Goal: Task Accomplishment & Management: Complete application form

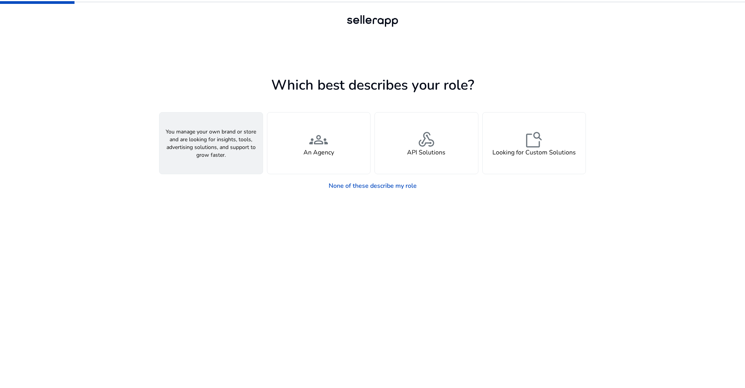
click at [237, 160] on div "person A Seller" at bounding box center [210, 142] width 103 height 61
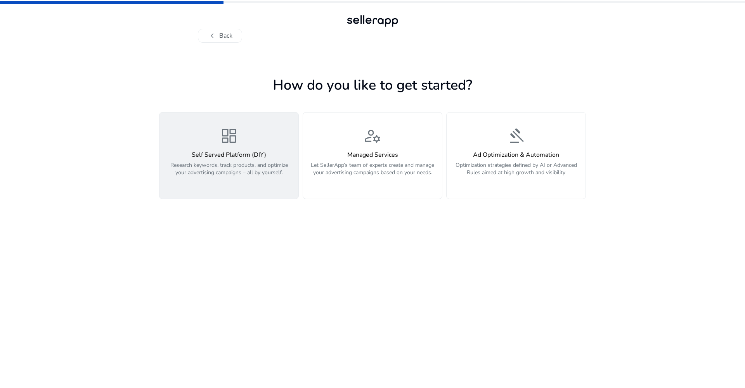
click at [230, 142] on span "dashboard" at bounding box center [229, 135] width 19 height 19
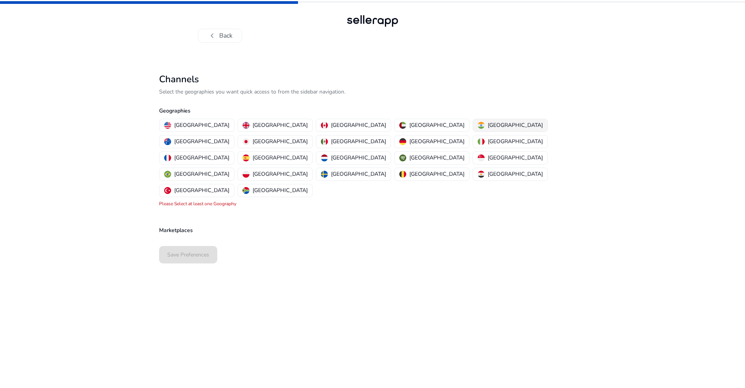
click at [487, 126] on p "[GEOGRAPHIC_DATA]" at bounding box center [514, 125] width 55 height 8
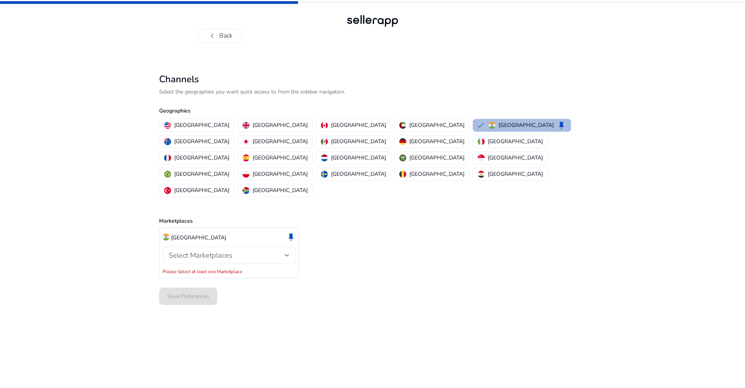
click at [244, 251] on div "Select Marketplaces" at bounding box center [227, 255] width 116 height 9
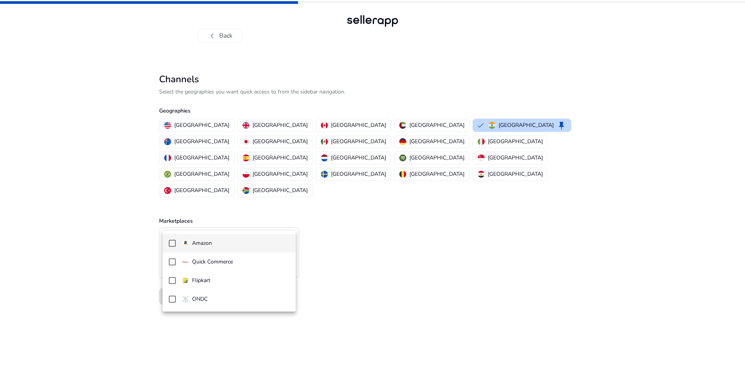
click at [218, 248] on mat-option "Amazon" at bounding box center [228, 243] width 133 height 19
click at [369, 323] on div at bounding box center [372, 194] width 745 height 388
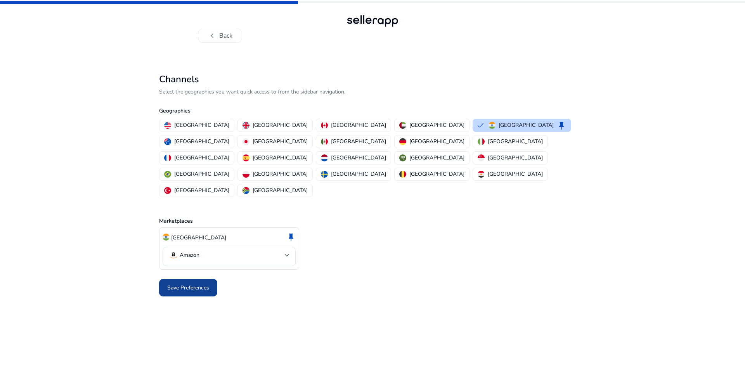
click at [197, 283] on span "Save Preferences" at bounding box center [188, 287] width 42 height 8
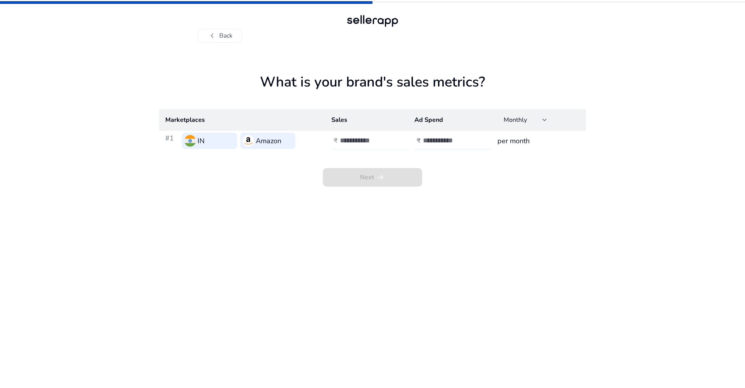
click at [354, 140] on input "number" at bounding box center [366, 140] width 52 height 9
click at [389, 139] on input "*" at bounding box center [366, 140] width 52 height 9
type input "*"
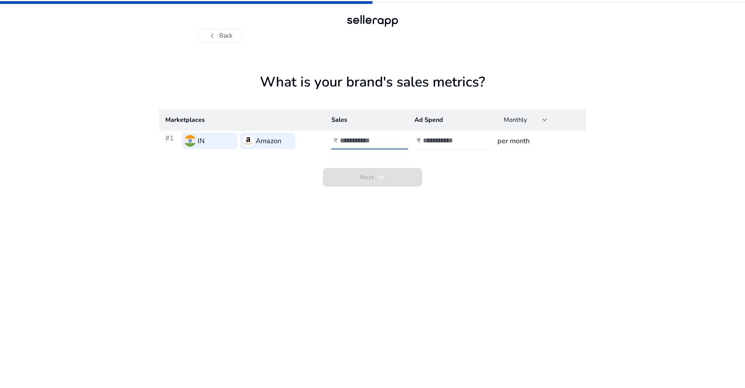
click at [389, 139] on input "*" at bounding box center [366, 140] width 52 height 9
type input "******"
click at [441, 140] on input "number" at bounding box center [449, 140] width 52 height 9
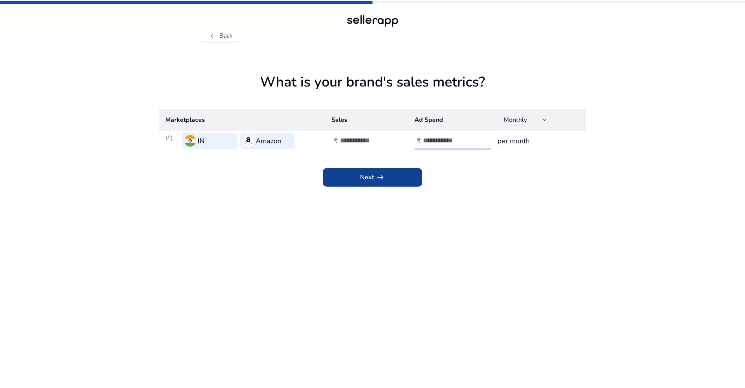
type input "*****"
click at [378, 181] on span "arrow_right_alt" at bounding box center [379, 177] width 9 height 9
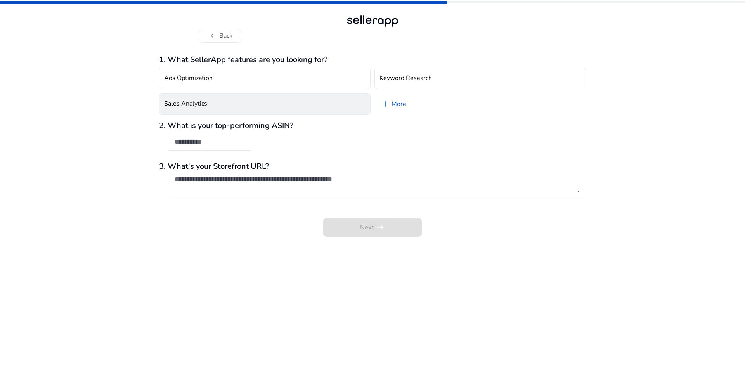
click at [205, 105] on h4 "Sales Analytics" at bounding box center [185, 103] width 43 height 7
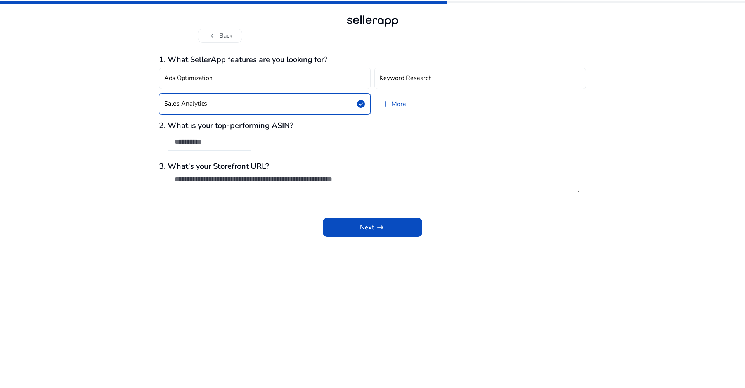
click at [181, 143] on input "text" at bounding box center [210, 141] width 70 height 9
click at [374, 230] on app-icon "arrow_right_alt" at bounding box center [379, 227] width 11 height 9
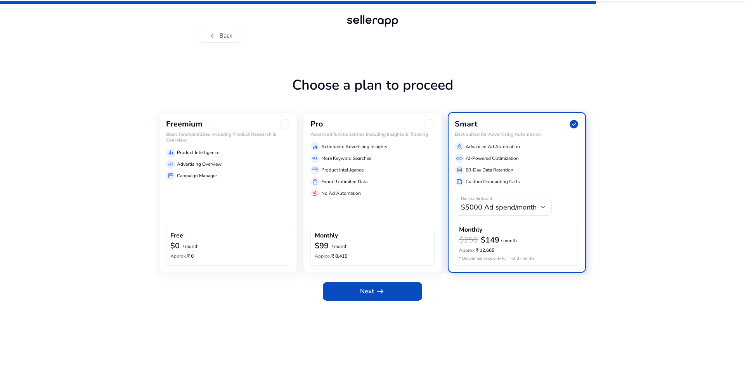
click at [251, 178] on div "storefront Campaign Manager" at bounding box center [228, 175] width 124 height 9
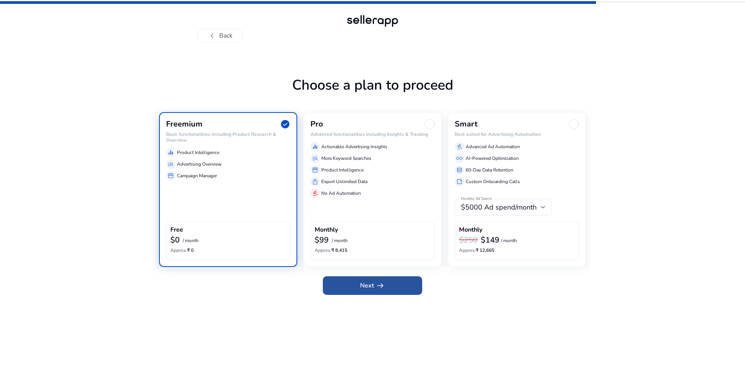
click at [379, 290] on span "arrow_right_alt" at bounding box center [379, 285] width 9 height 9
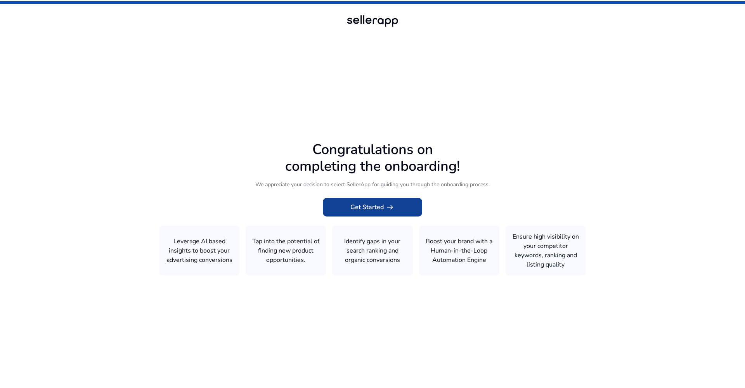
click at [351, 211] on span "Get Started arrow_right_alt" at bounding box center [372, 206] width 44 height 9
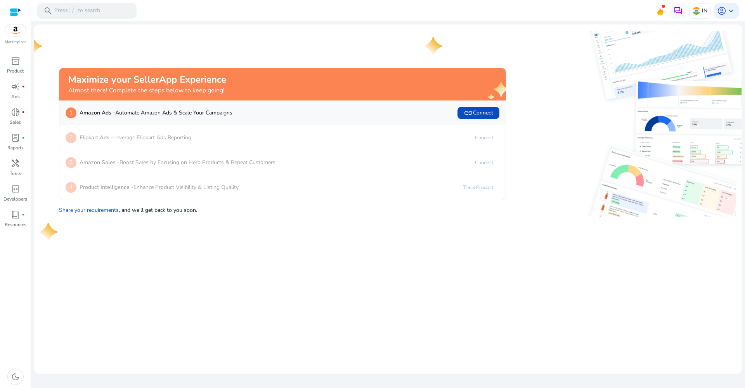
click at [190, 142] on div "2 Flipkart Ads - Leverage Flipkart Ads Reporting" at bounding box center [129, 137] width 126 height 12
click at [154, 138] on p "Flipkart Ads - Leverage Flipkart Ads Reporting" at bounding box center [136, 137] width 112 height 8
click at [197, 134] on div "2 Flipkart Ads - Leverage Flipkart Ads Reporting Connect" at bounding box center [283, 137] width 434 height 12
click at [208, 166] on p "Amazon Sales - Boost Sales by Focusing on Hero Products & Repeat Customers" at bounding box center [178, 162] width 196 height 8
click at [213, 198] on div "4 Product Intelligence - Enhance Product Visibility & Listing Quality Track Pro…" at bounding box center [282, 187] width 446 height 25
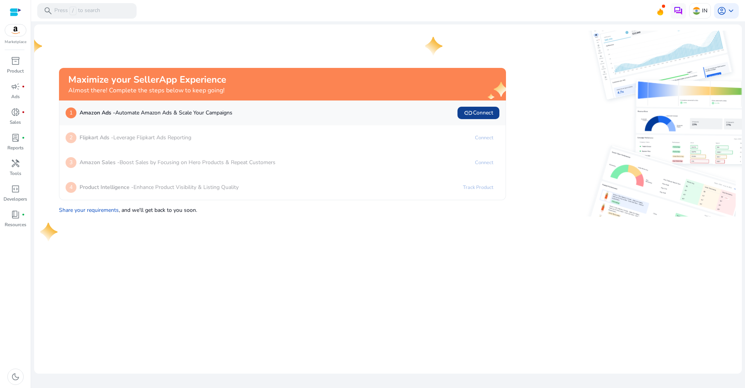
click at [486, 112] on span "link Connect" at bounding box center [477, 112] width 29 height 9
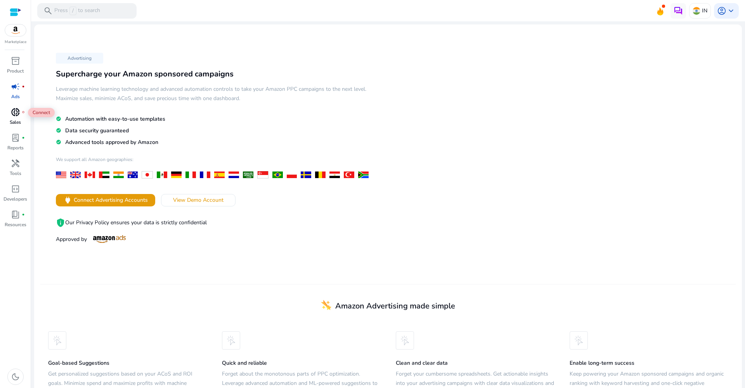
click at [13, 117] on span "donut_small" at bounding box center [15, 111] width 9 height 9
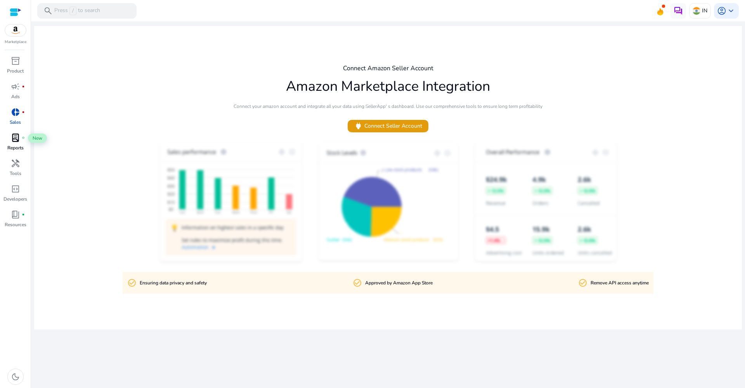
click at [12, 142] on span "lab_profile" at bounding box center [15, 137] width 9 height 9
